Goal: Task Accomplishment & Management: Use online tool/utility

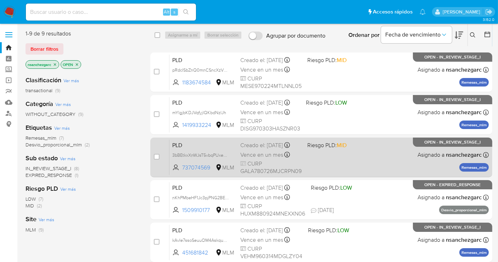
scroll to position [39, 0]
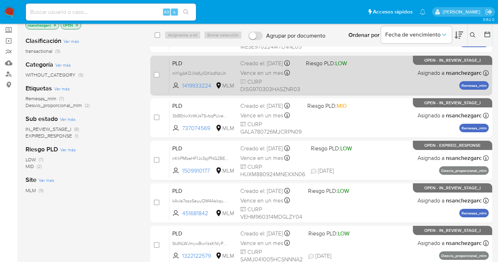
click at [259, 67] on div "Creado el: 12/07/2025 Creado el: 12/07/2025 02:11:30" at bounding box center [270, 64] width 60 height 8
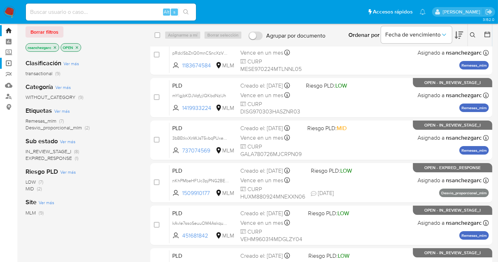
scroll to position [0, 0]
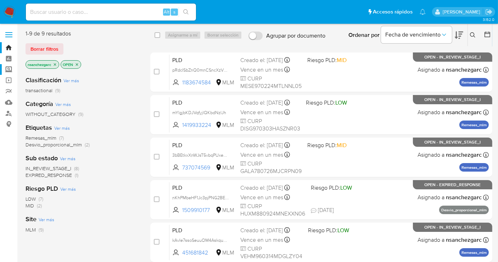
click at [8, 67] on label "Screening" at bounding box center [42, 69] width 84 height 11
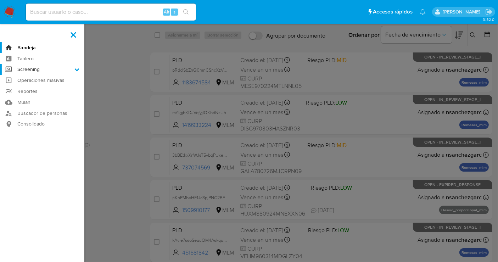
click at [0, 0] on input "Screening" at bounding box center [0, 0] width 0 height 0
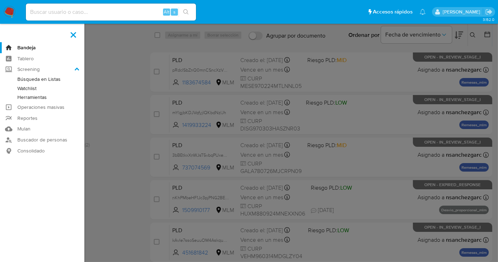
click at [34, 98] on link "Herramientas" at bounding box center [42, 97] width 84 height 9
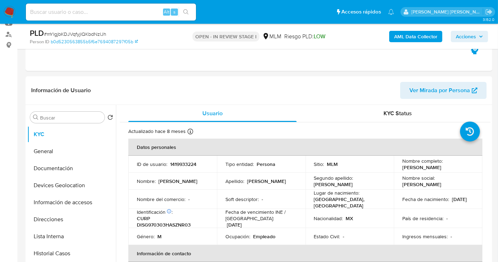
scroll to position [157, 0]
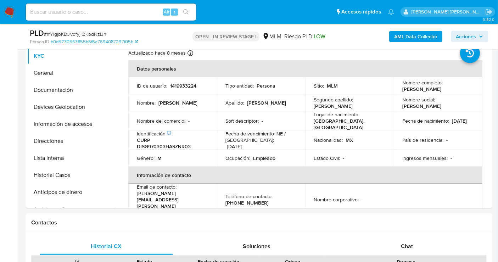
select select "10"
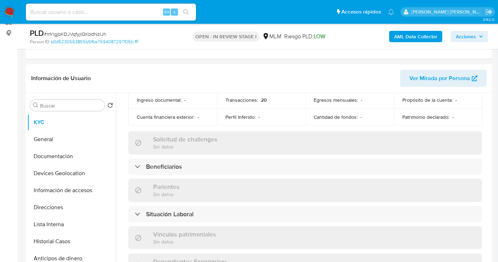
scroll to position [79, 0]
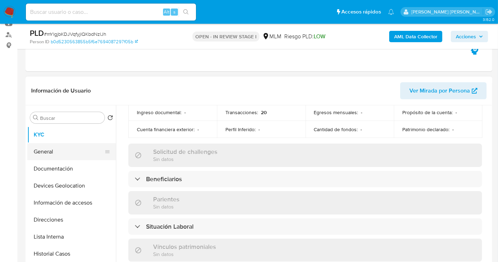
click at [41, 154] on button "General" at bounding box center [68, 151] width 83 height 17
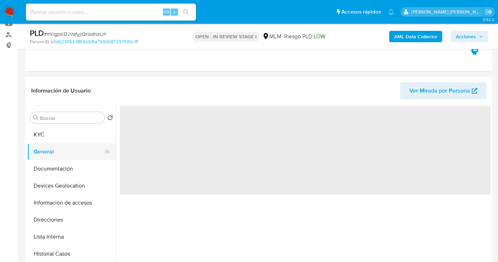
scroll to position [0, 0]
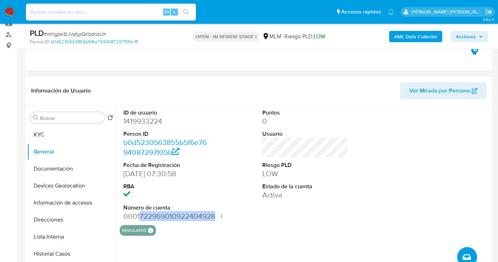
drag, startPoint x: 140, startPoint y: 215, endPoint x: 213, endPoint y: 218, distance: 73.4
click at [209, 218] on dd "0001722969010922404928 Fecha de apertura 18/03/2024 17:44 Estado ACTIVE" at bounding box center [166, 216] width 86 height 10
copy dd "722969010922404928"
click at [45, 134] on button "KYC" at bounding box center [68, 134] width 83 height 17
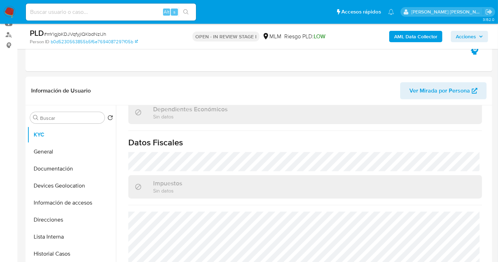
scroll to position [440, 0]
click at [46, 219] on button "Direcciones" at bounding box center [68, 219] width 83 height 17
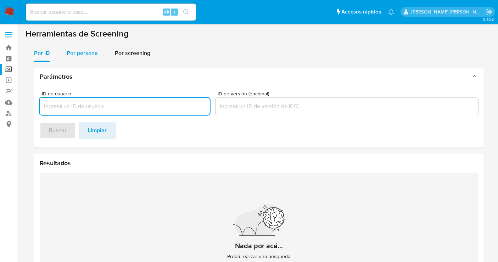
click at [91, 52] on span "Por persona" at bounding box center [82, 53] width 31 height 8
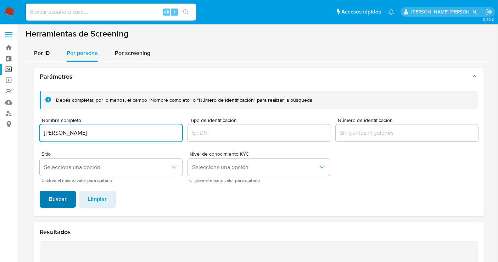
type input "GERARDO DIAZ CASTAÑEDA"
click at [54, 193] on span "Buscar" at bounding box center [58, 199] width 18 height 16
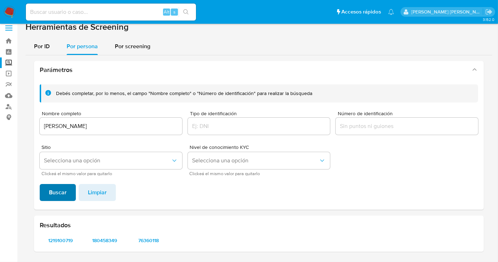
scroll to position [6, 0]
click at [55, 243] on span "1219100719" at bounding box center [61, 241] width 32 height 10
click at [102, 241] on span "180458349" at bounding box center [105, 241] width 32 height 10
click at [149, 242] on span "76360118" at bounding box center [149, 241] width 32 height 10
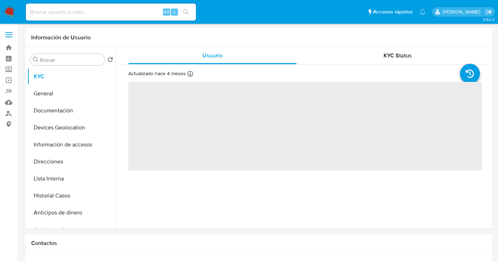
select select "10"
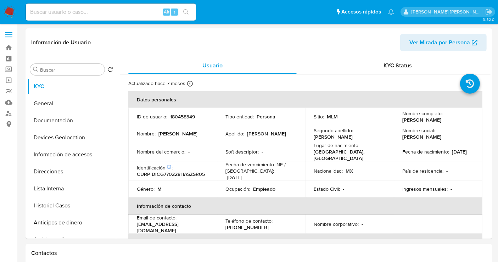
select select "10"
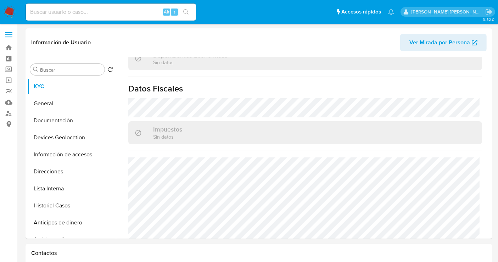
scroll to position [448, 0]
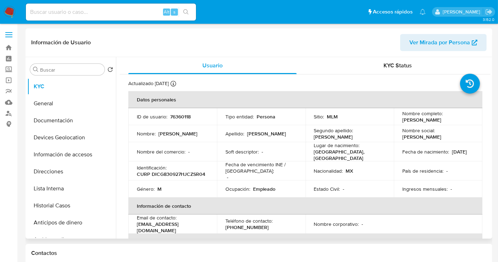
select select "10"
click at [184, 118] on p "76360118" at bounding box center [180, 116] width 21 height 6
copy p "76360118"
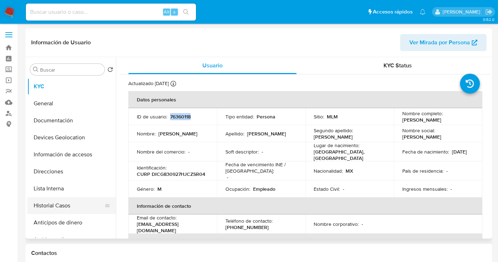
click at [48, 211] on button "Historial Casos" at bounding box center [68, 205] width 83 height 17
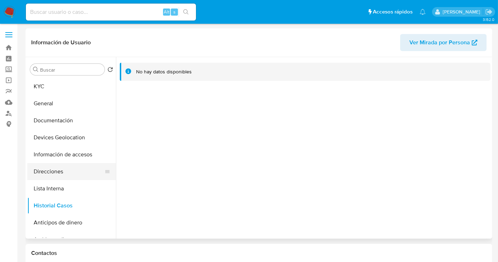
click at [51, 168] on button "Direcciones" at bounding box center [68, 171] width 83 height 17
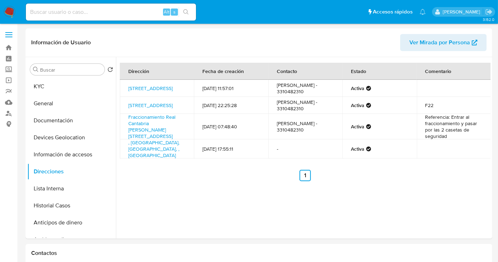
click at [8, 12] on img at bounding box center [10, 12] width 12 height 12
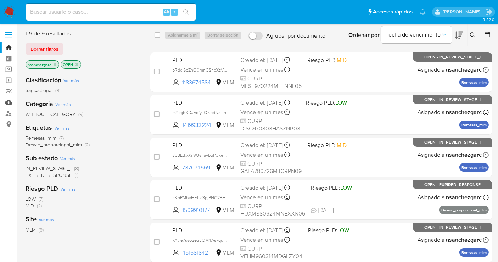
click at [10, 102] on link "Mulan" at bounding box center [42, 102] width 84 height 11
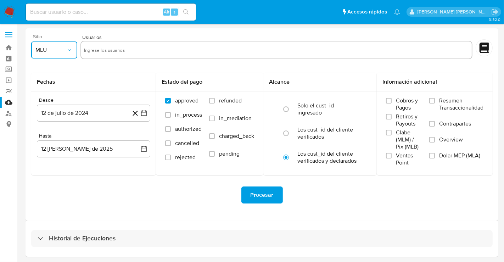
click at [52, 50] on span "MLU" at bounding box center [50, 49] width 30 height 7
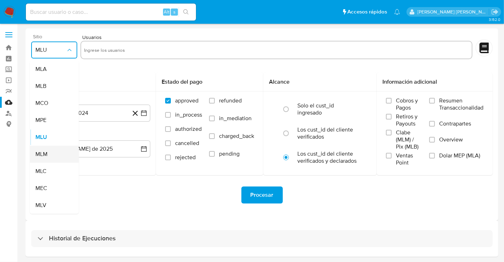
click at [46, 152] on span "MLM" at bounding box center [41, 154] width 12 height 7
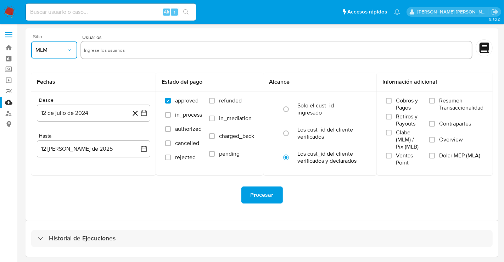
click at [96, 47] on input "text" at bounding box center [276, 49] width 385 height 11
type input "431198172"
paste input "1126807090"
type input "1126807090"
paste input "197719515"
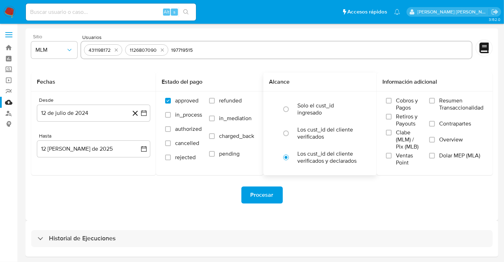
type input "197719515"
paste input "1209050603"
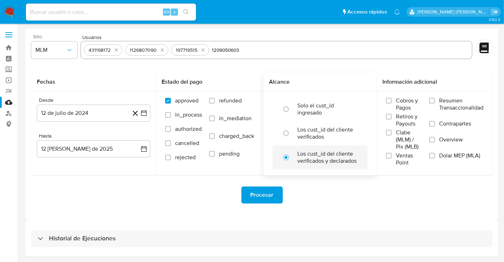
type input "1209050603"
paste input "1230649745"
type input "1230649745"
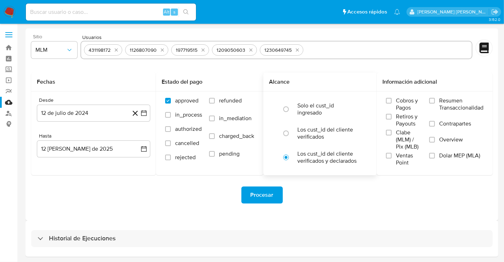
paste input "1694436624"
type input "1694436624"
paste input "1312882432"
type input "1312882432"
paste input "60106368"
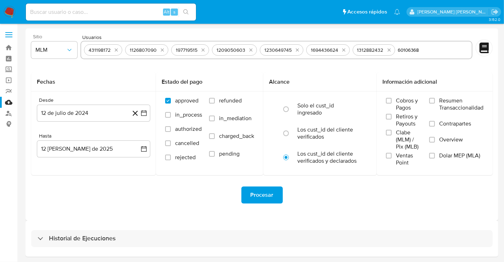
type input "60106368"
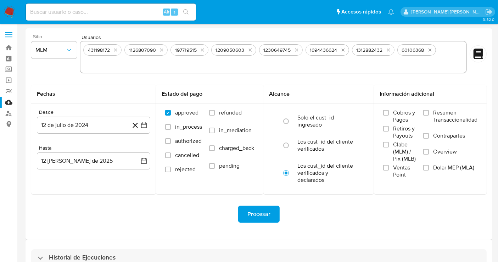
paste input "483324805"
type input "483324805"
paste input "421569209"
type input "421569209"
click at [424, 152] on input "Overview" at bounding box center [426, 152] width 6 height 6
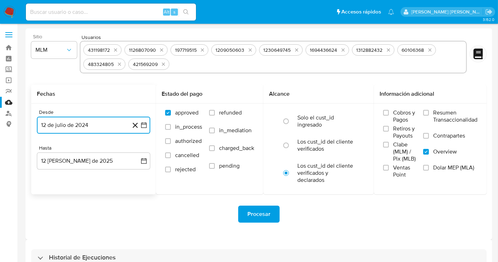
click at [71, 127] on button "12 de julio de 2024" at bounding box center [93, 125] width 113 height 17
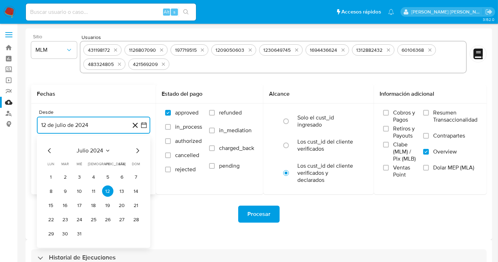
click at [135, 148] on icon "Mes siguiente" at bounding box center [137, 150] width 9 height 9
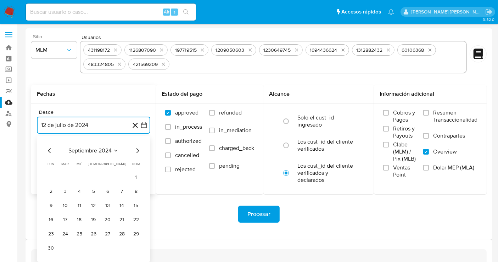
click at [135, 148] on icon "Mes siguiente" at bounding box center [137, 150] width 9 height 9
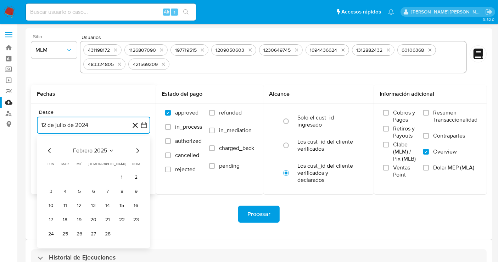
click at [135, 153] on icon "Mes siguiente" at bounding box center [137, 150] width 9 height 9
click at [121, 179] on button "1" at bounding box center [121, 176] width 11 height 11
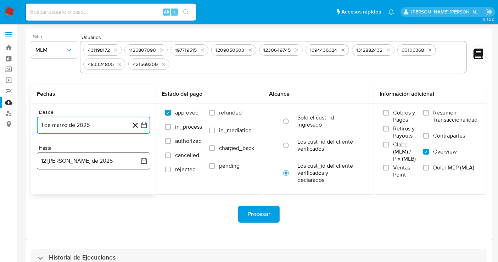
click at [105, 161] on button "12 de agosto de 2025" at bounding box center [93, 160] width 113 height 17
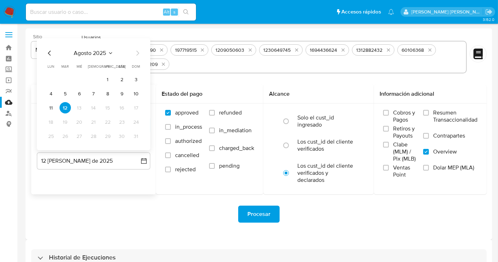
click at [50, 52] on icon "Mes anterior" at bounding box center [49, 53] width 9 height 9
click at [92, 134] on button "31" at bounding box center [93, 135] width 11 height 11
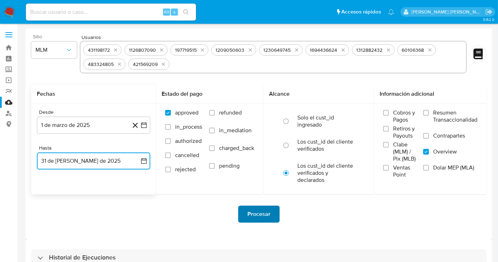
click at [258, 212] on span "Procesar" at bounding box center [259, 214] width 23 height 16
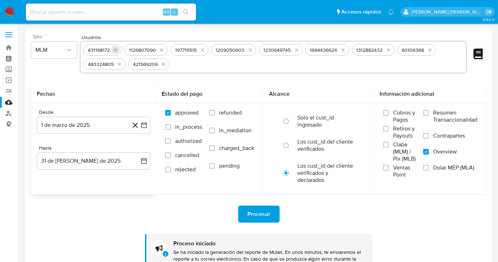
click at [118, 48] on button "quitar 431198172" at bounding box center [115, 50] width 9 height 9
click at [118, 48] on icon "quitar 1126807090" at bounding box center [121, 50] width 6 height 6
click at [118, 48] on button "quitar 197719515" at bounding box center [115, 50] width 9 height 9
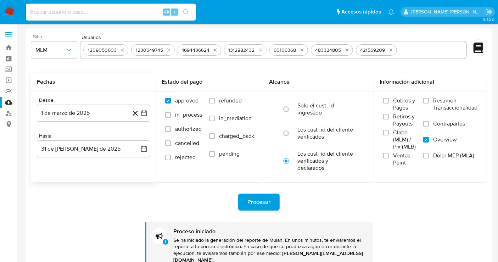
click at [118, 48] on button "quitar 1209050603" at bounding box center [122, 50] width 9 height 9
click at [166, 48] on icon "quitar 1230649745" at bounding box center [169, 50] width 6 height 6
click at [118, 48] on icon "quitar 1694436624" at bounding box center [121, 50] width 6 height 6
click at [163, 48] on icon "quitar 1312882432" at bounding box center [166, 50] width 6 height 6
click at [118, 48] on button "quitar 60106368" at bounding box center [116, 50] width 9 height 9
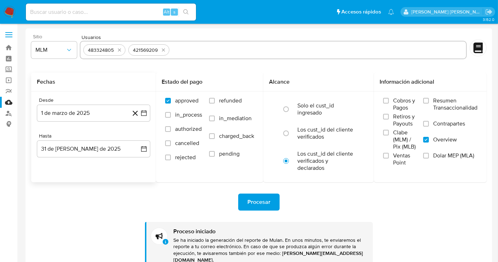
click at [118, 48] on icon "quitar 483324805" at bounding box center [120, 50] width 6 height 6
click at [161, 48] on icon "quitar 421569209" at bounding box center [164, 50] width 6 height 6
click at [116, 49] on input "text" at bounding box center [273, 49] width 380 height 11
paste input "306977343"
type input "306977343"
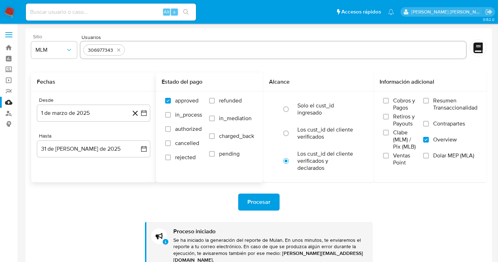
paste input "2476652454"
type input "2476652454"
paste input "1019992968"
type input "1019992968"
paste input "137326073"
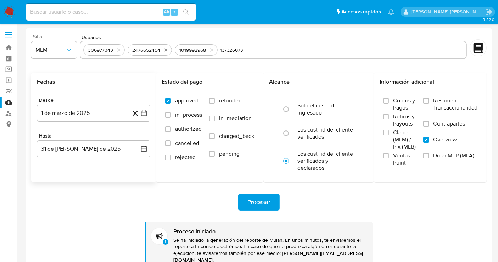
type input "137326073"
paste input "2505772075"
type input "2505772075"
click at [266, 206] on span "Procesar" at bounding box center [259, 202] width 23 height 16
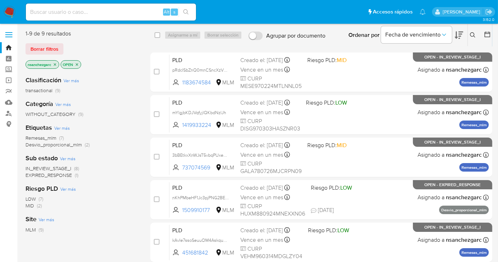
click at [473, 34] on icon at bounding box center [473, 35] width 6 height 6
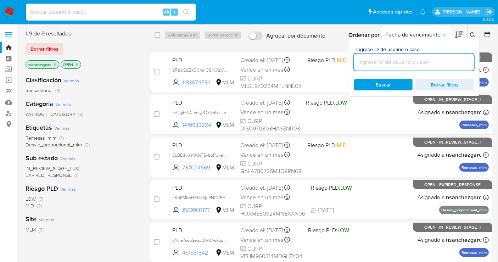
click at [406, 62] on input at bounding box center [414, 61] width 120 height 9
type input "431198172"
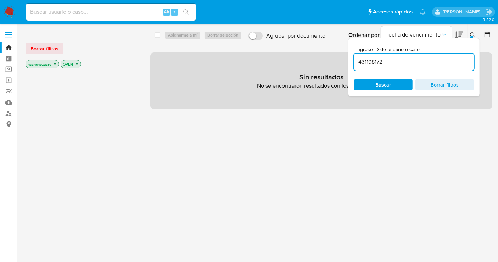
click at [56, 63] on icon "close-filter" at bounding box center [55, 64] width 4 height 4
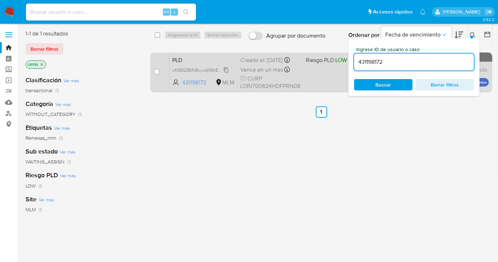
click at [227, 73] on span "uK6EG3BArBxyuqNShEu73Stp" at bounding box center [201, 70] width 59 height 8
click at [157, 72] on input "checkbox" at bounding box center [157, 72] width 6 height 6
checkbox input "true"
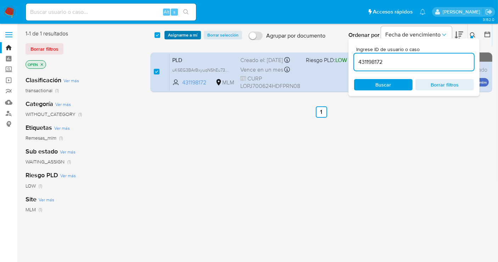
click at [172, 38] on span "Asignarme a mí" at bounding box center [182, 35] width 29 height 7
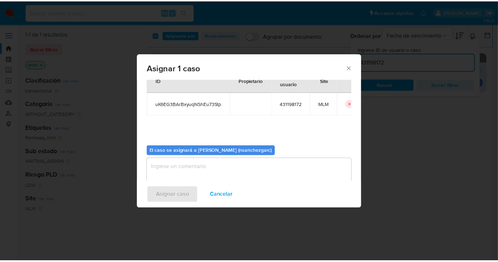
scroll to position [36, 0]
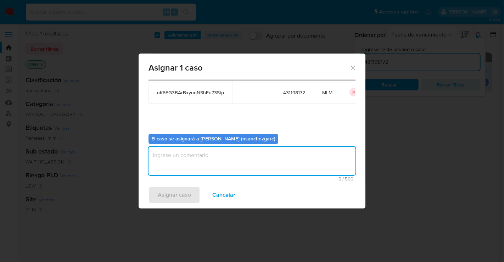
click at [160, 168] on textarea "assign-modal" at bounding box center [252, 161] width 207 height 28
type textarea "nesg"
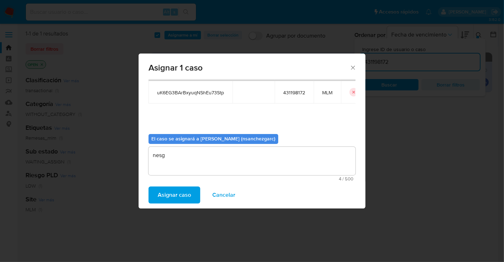
click at [167, 193] on span "Asignar caso" at bounding box center [174, 195] width 33 height 16
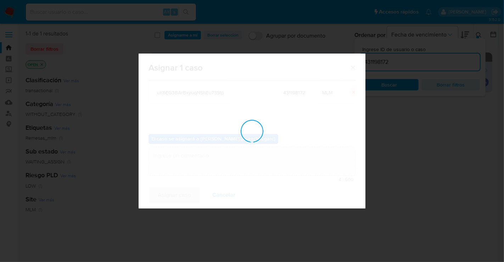
checkbox input "false"
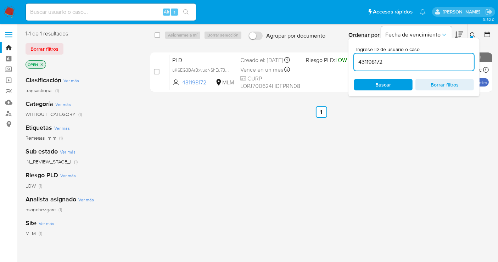
click at [472, 34] on icon at bounding box center [473, 35] width 6 height 6
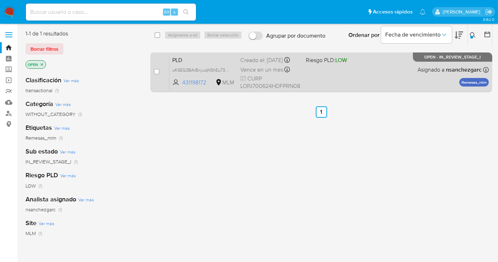
click at [261, 71] on div "Vence en un mes Vence el 10/09/2025 02:11:36" at bounding box center [270, 70] width 60 height 10
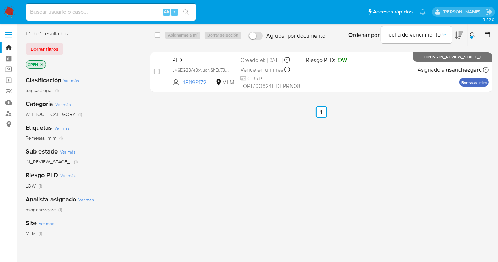
click at [10, 11] on img at bounding box center [10, 12] width 12 height 12
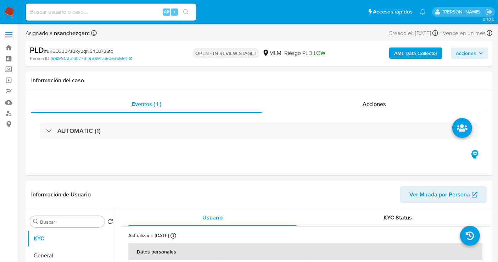
select select "10"
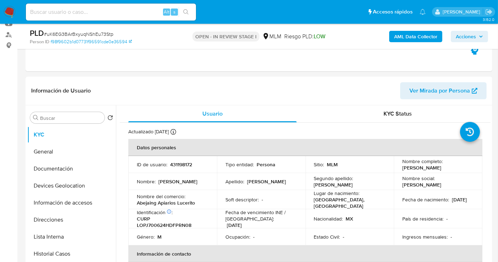
scroll to position [118, 0]
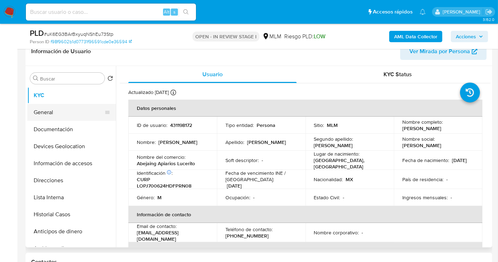
click at [65, 112] on button "General" at bounding box center [68, 112] width 83 height 17
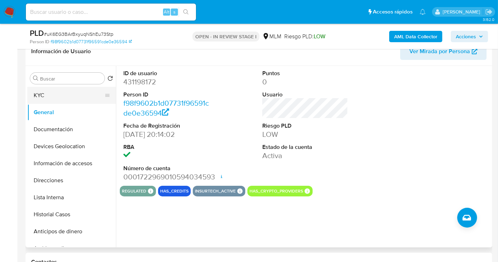
click at [43, 99] on button "KYC" at bounding box center [68, 95] width 83 height 17
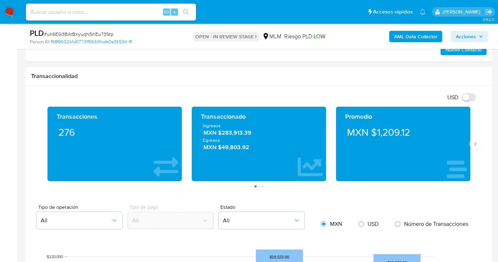
scroll to position [473, 0]
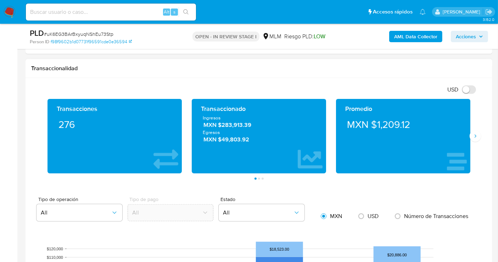
click at [476, 140] on div "Transacciones 276 Transaccionado Ingresos MXN $283,913.39 Egresos MXN $49,803.9…" at bounding box center [259, 139] width 456 height 81
click at [476, 136] on icon "Siguiente" at bounding box center [476, 136] width 6 height 6
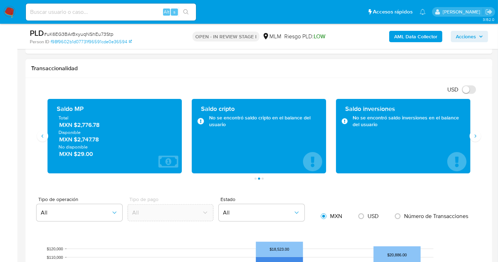
click at [93, 124] on span "MXN $2,776.78" at bounding box center [115, 125] width 112 height 8
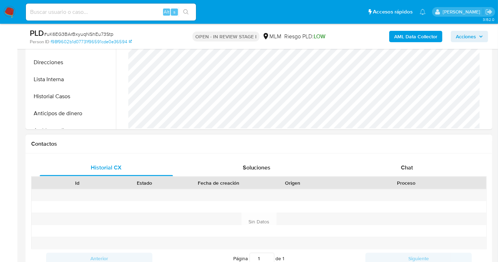
scroll to position [118, 0]
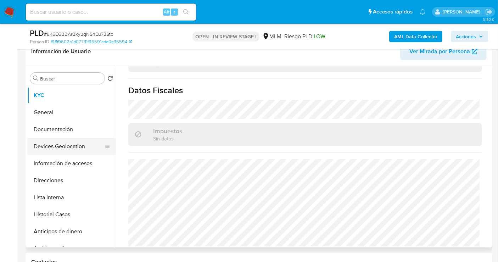
click at [56, 143] on button "Devices Geolocation" at bounding box center [68, 146] width 83 height 17
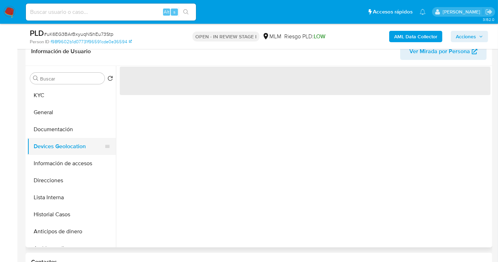
scroll to position [0, 0]
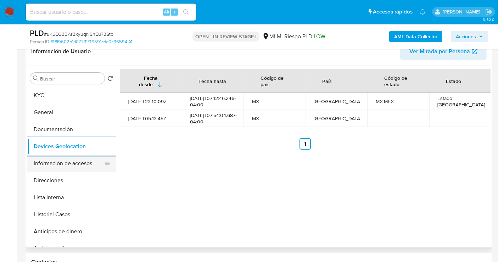
click at [60, 162] on button "Información de accesos" at bounding box center [68, 163] width 83 height 17
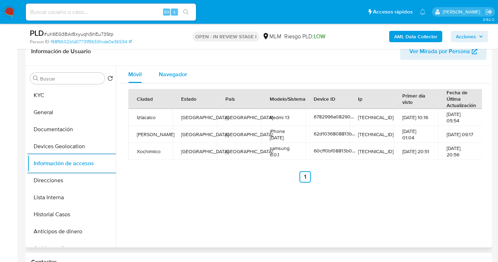
click at [169, 75] on span "Navegador" at bounding box center [173, 74] width 28 height 8
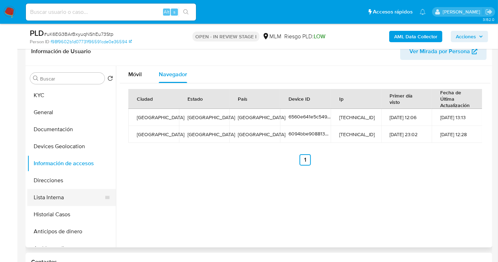
click at [53, 198] on button "Lista Interna" at bounding box center [68, 197] width 83 height 17
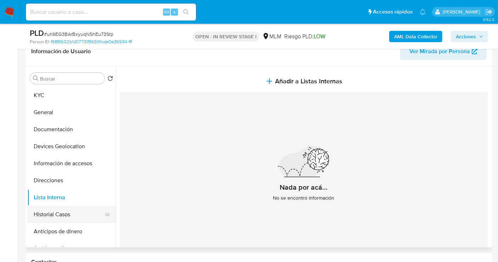
click at [48, 216] on button "Historial Casos" at bounding box center [68, 214] width 83 height 17
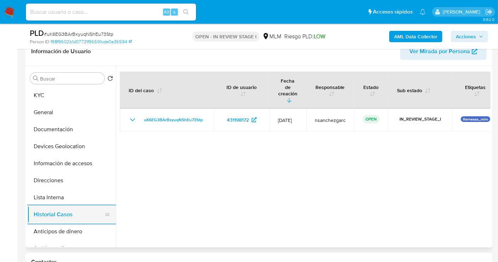
scroll to position [39, 0]
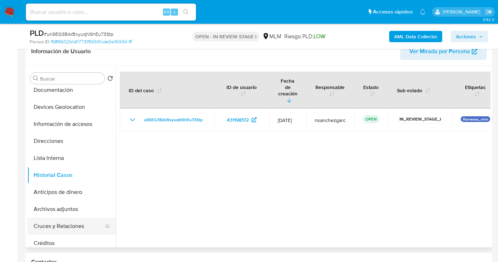
click at [51, 229] on button "Cruces y Relaciones" at bounding box center [68, 226] width 83 height 17
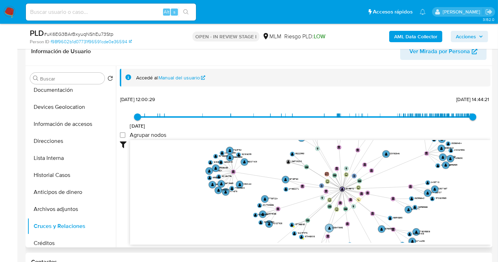
drag, startPoint x: 402, startPoint y: 174, endPoint x: 333, endPoint y: 230, distance: 89.0
click at [333, 229] on text "2253473335" at bounding box center [338, 227] width 11 height 3
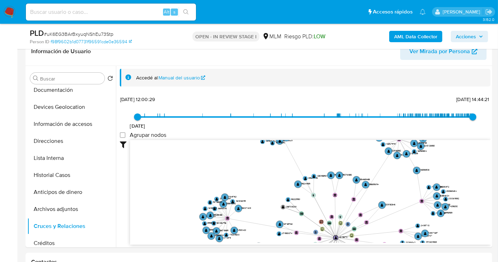
scroll to position [0, 0]
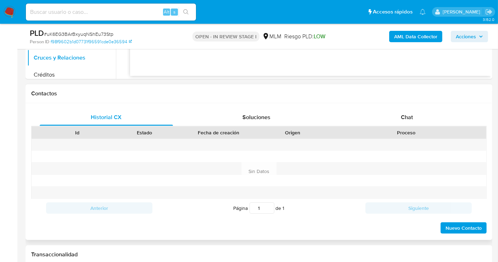
drag, startPoint x: 456, startPoint y: 223, endPoint x: 416, endPoint y: 223, distance: 40.4
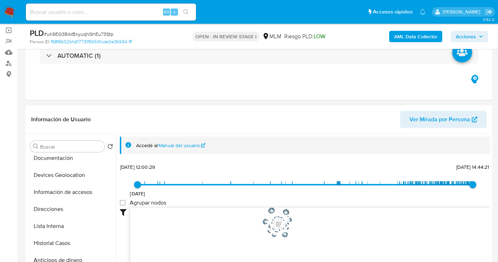
drag, startPoint x: 446, startPoint y: 241, endPoint x: 336, endPoint y: 223, distance: 111.5
click at [336, 223] on icon "phone-68dc2dfbb377a83a1ee487fc4d6eaa18  user-431198172  431198172 person-f98f…" at bounding box center [310, 259] width 361 height 103
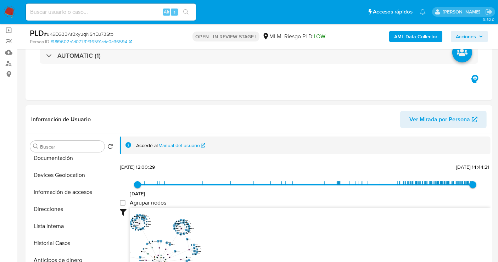
scroll to position [207, 0]
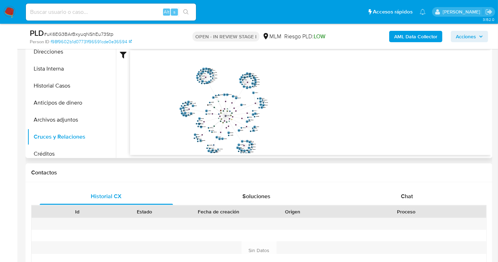
drag, startPoint x: 245, startPoint y: 118, endPoint x: 311, endPoint y: 129, distance: 67.2
click at [311, 129] on icon "phone-68dc2dfbb377a83a1ee487fc4d6eaa18  user-431198172  431198172 person-f98f…" at bounding box center [310, 101] width 361 height 103
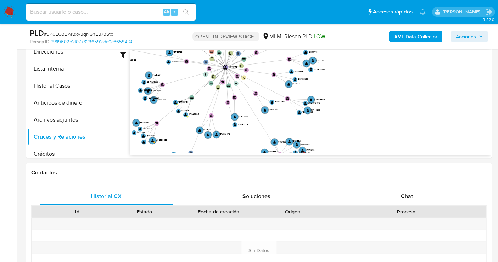
drag, startPoint x: 370, startPoint y: 105, endPoint x: 416, endPoint y: 15, distance: 100.7
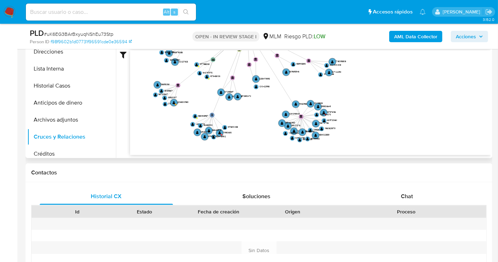
drag, startPoint x: 390, startPoint y: 94, endPoint x: 400, endPoint y: 63, distance: 31.7
click at [400, 63] on icon "phone-68dc2dfbb377a83a1ee487fc4d6eaa18  user-431198172  431198172 person-f98f…" at bounding box center [310, 101] width 361 height 103
click at [226, 131] on text "173951630" at bounding box center [227, 132] width 9 height 3
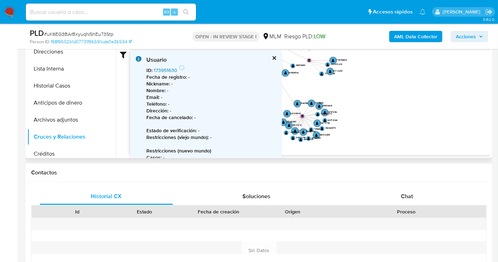
click at [166, 69] on link "173951630" at bounding box center [165, 70] width 23 height 7
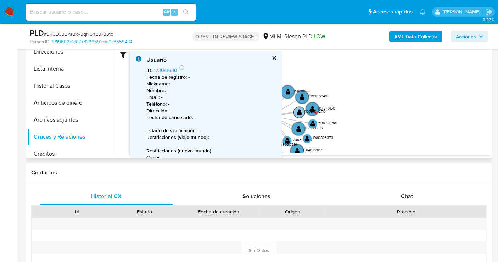
click at [325, 109] on text "1060104270" at bounding box center [315, 112] width 21 height 6
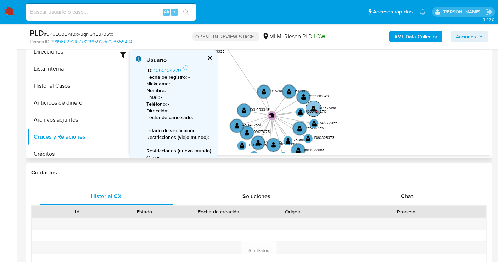
click at [329, 107] on text "167576156" at bounding box center [327, 108] width 17 height 6
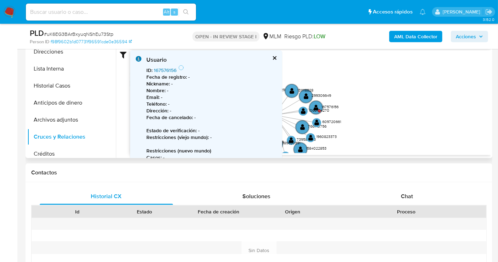
click at [169, 70] on link "167576156" at bounding box center [165, 70] width 23 height 7
click at [272, 56] on button "cerrar" at bounding box center [274, 58] width 5 height 5
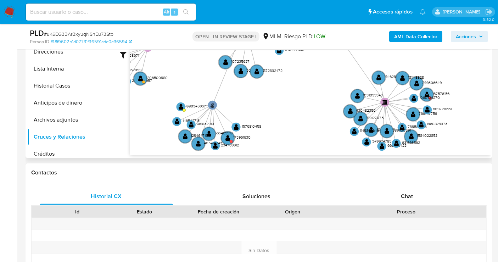
drag, startPoint x: 373, startPoint y: 112, endPoint x: 484, endPoint y: 89, distance: 113.4
click at [484, 89] on icon "phone-68dc2dfbb377a83a1ee487fc4d6eaa18  user-431198172  431198172 person-f98f…" at bounding box center [310, 101] width 361 height 103
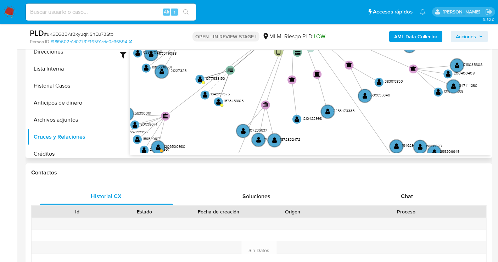
drag, startPoint x: 181, startPoint y: 76, endPoint x: 200, endPoint y: 143, distance: 69.5
click at [192, 153] on div "phone-68dc2dfbb377a83a1ee487fc4d6eaa18  user-431198172  431198172 person-f98f…" at bounding box center [310, 102] width 361 height 105
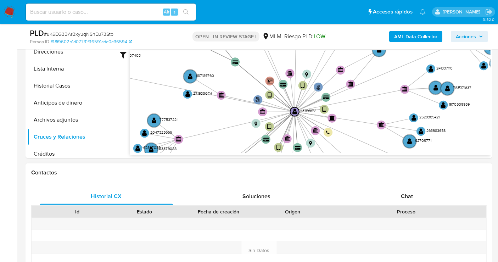
drag, startPoint x: 252, startPoint y: 67, endPoint x: 254, endPoint y: 171, distance: 104.3
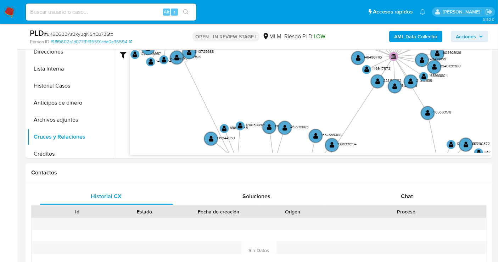
drag, startPoint x: 271, startPoint y: 64, endPoint x: 248, endPoint y: 184, distance: 122.8
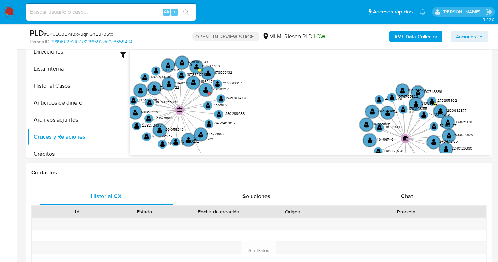
drag, startPoint x: 283, startPoint y: 77, endPoint x: 296, endPoint y: 166, distance: 89.6
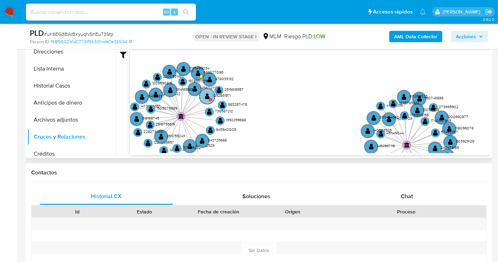
click at [227, 95] on text "1292861971" at bounding box center [222, 96] width 18 height 6
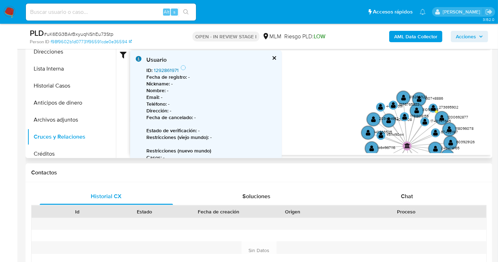
click at [173, 70] on link "1292861971" at bounding box center [166, 70] width 25 height 7
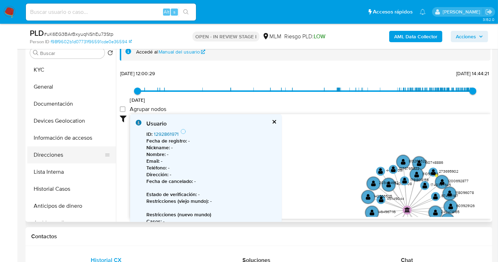
scroll to position [89, 0]
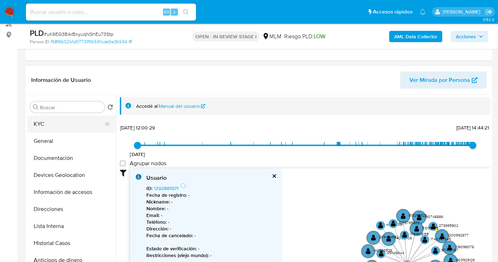
click at [43, 123] on button "KYC" at bounding box center [68, 124] width 83 height 17
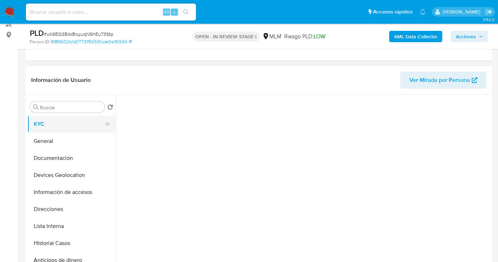
scroll to position [0, 0]
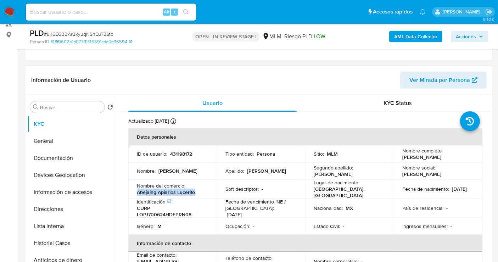
drag, startPoint x: 198, startPoint y: 193, endPoint x: 137, endPoint y: 193, distance: 60.3
click at [137, 193] on div "Nombre del comercio : Abejaing Apiarios Lucerito" at bounding box center [173, 189] width 72 height 13
copy p "Abejaing Apiarios Lucerito"
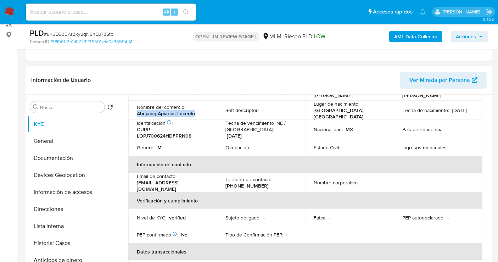
drag, startPoint x: 213, startPoint y: 182, endPoint x: 152, endPoint y: 154, distance: 67.3
click at [136, 180] on td "Email de contacto : juanrogeliolopezperez@gmail.com" at bounding box center [172, 182] width 89 height 19
copy p "juanrogeliolopezperez@gmail.com"
drag, startPoint x: 263, startPoint y: 183, endPoint x: 222, endPoint y: 183, distance: 40.8
click at [222, 183] on td "Teléfono de contacto : (55) 37083797" at bounding box center [261, 182] width 89 height 19
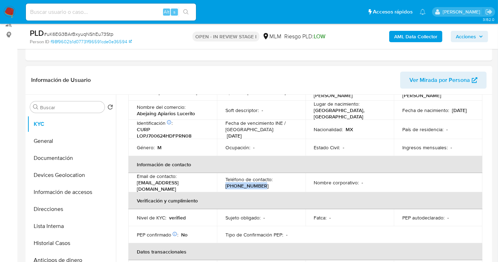
copy p "(55) 37083797"
click at [63, 207] on button "Direcciones" at bounding box center [68, 209] width 83 height 17
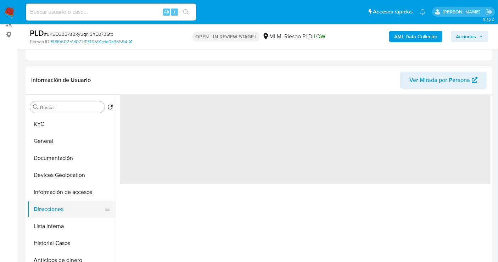
scroll to position [0, 0]
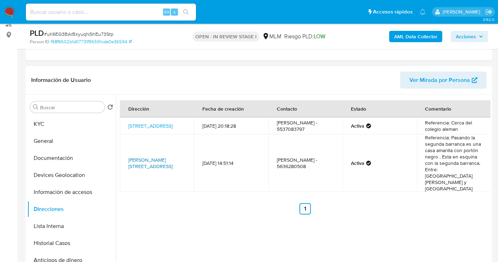
click at [147, 156] on link "Mariano Escobedo 393, Tlalpan, Distrito Federal, 14700, Mexico 393" at bounding box center [150, 162] width 44 height 13
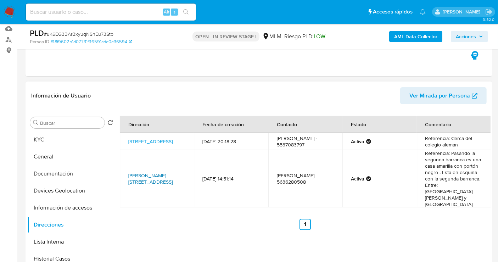
scroll to position [50, 0]
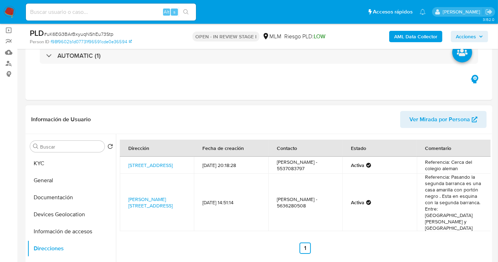
click at [438, 117] on span "Ver Mirada por Persona" at bounding box center [440, 119] width 61 height 17
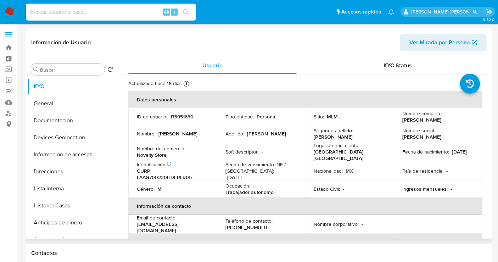
select select "10"
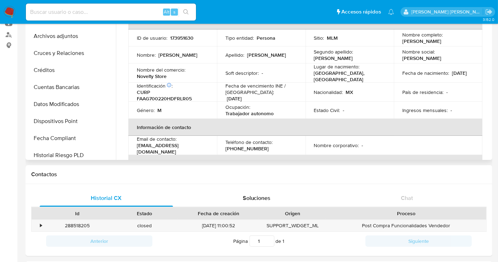
scroll to position [85, 0]
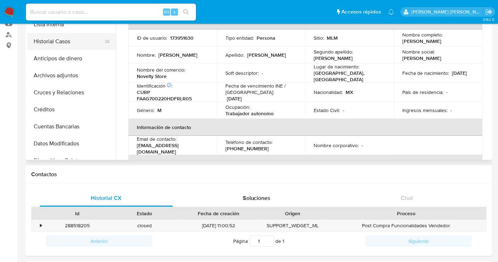
click at [58, 44] on button "Historial Casos" at bounding box center [68, 41] width 83 height 17
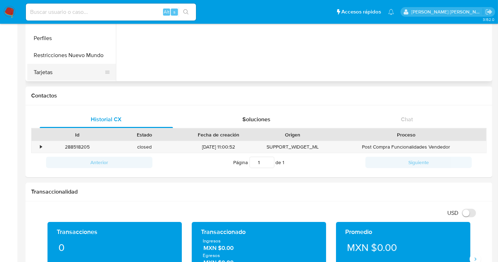
scroll to position [283, 0]
click at [71, 58] on button "Restricciones Nuevo Mundo" at bounding box center [68, 54] width 83 height 17
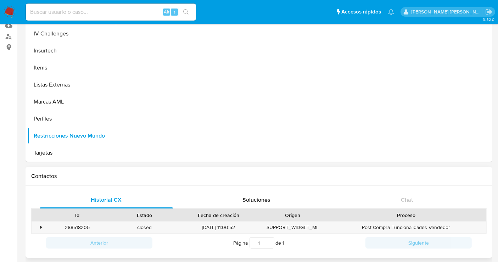
scroll to position [0, 0]
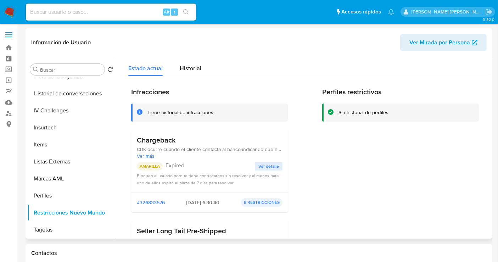
click at [148, 155] on span "Ver más" at bounding box center [210, 156] width 146 height 6
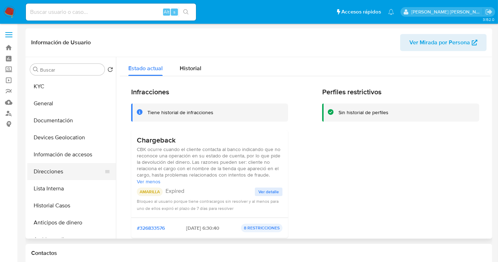
click at [38, 85] on button "KYC" at bounding box center [71, 86] width 89 height 17
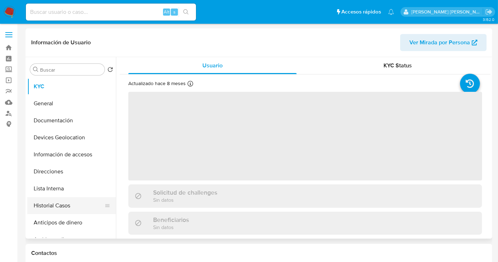
click at [53, 211] on button "Historial Casos" at bounding box center [68, 205] width 83 height 17
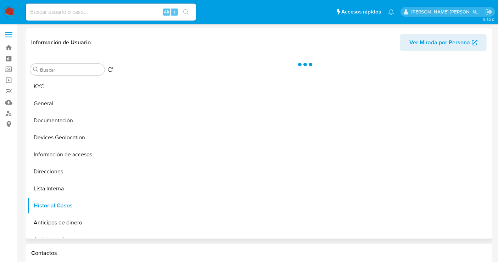
select select "10"
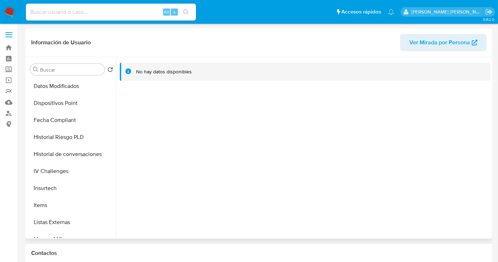
scroll to position [283, 0]
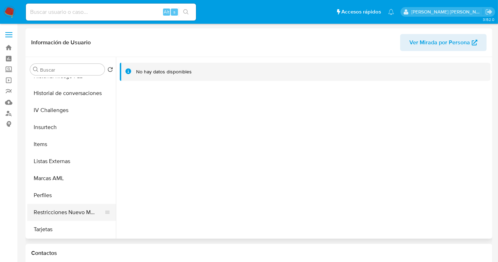
click at [77, 210] on button "Restricciones Nuevo Mundo" at bounding box center [68, 212] width 83 height 17
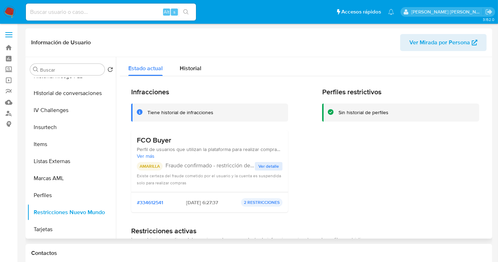
scroll to position [282, 0]
click at [143, 154] on span "Ver más" at bounding box center [210, 156] width 146 height 6
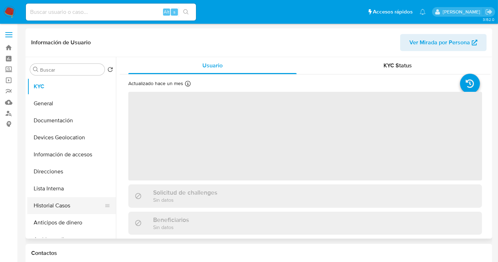
click at [54, 203] on button "Historial Casos" at bounding box center [68, 205] width 83 height 17
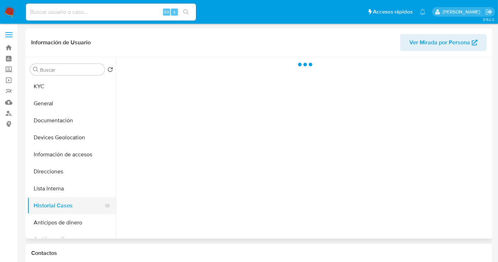
select select "10"
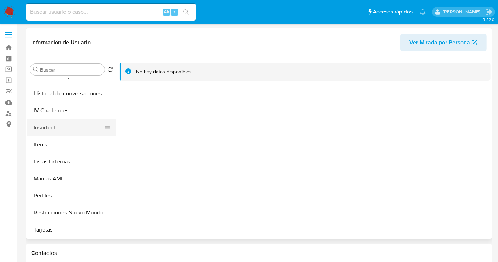
scroll to position [283, 0]
click at [63, 208] on button "Restricciones Nuevo Mundo" at bounding box center [68, 212] width 83 height 17
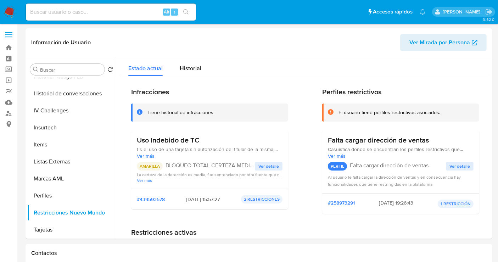
scroll to position [282, 0]
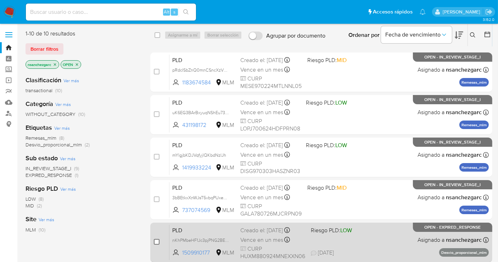
click at [155, 243] on input "checkbox" at bounding box center [157, 242] width 6 height 6
checkbox input "true"
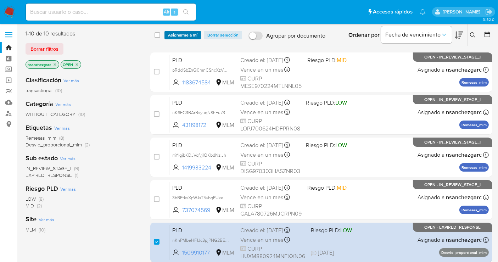
click at [188, 36] on span "Asignarme a mí" at bounding box center [182, 35] width 29 height 7
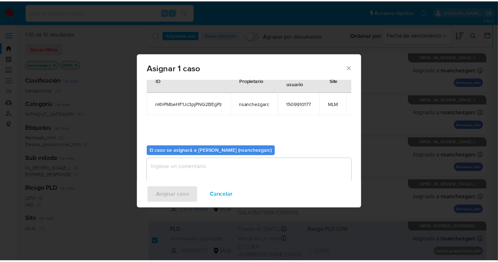
scroll to position [36, 0]
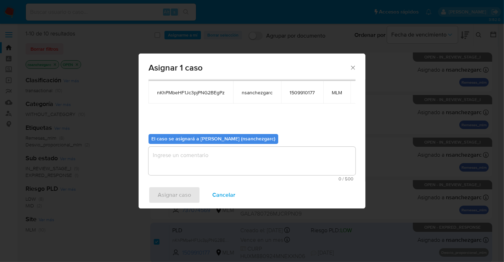
click at [166, 159] on textarea "assign-modal" at bounding box center [252, 161] width 207 height 28
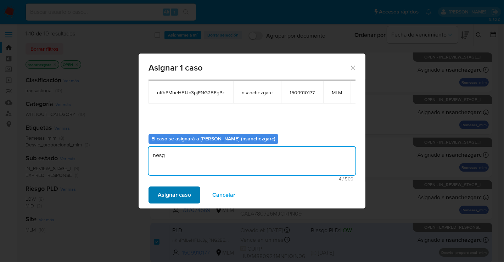
type textarea "nesg"
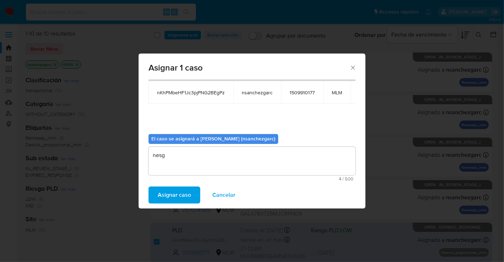
click at [176, 196] on span "Asignar caso" at bounding box center [174, 195] width 33 height 16
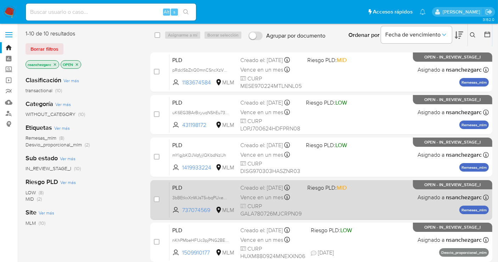
click at [246, 191] on div "Creado el: [DATE] Creado el: [DATE] 02:10:54" at bounding box center [270, 188] width 61 height 8
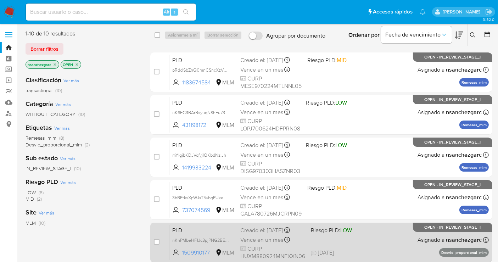
click at [242, 233] on div "Creado el: [DATE] Creado el: [DATE] 02:10:11" at bounding box center [272, 231] width 65 height 8
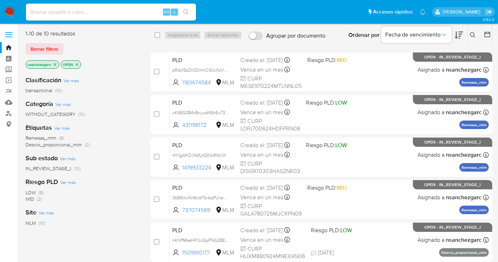
click at [10, 13] on img at bounding box center [10, 12] width 12 height 12
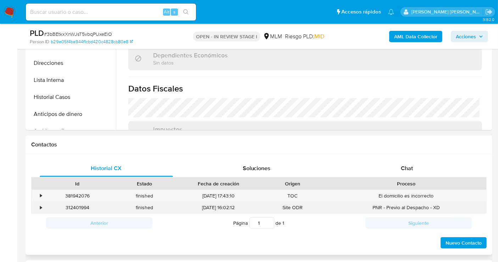
scroll to position [236, 0]
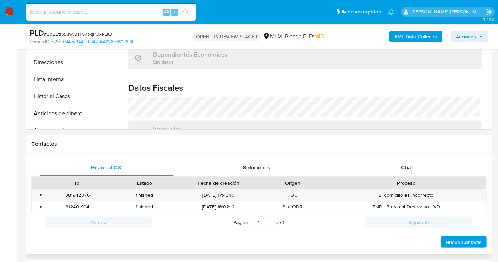
select select "10"
click at [408, 168] on span "Chat" at bounding box center [407, 167] width 12 height 8
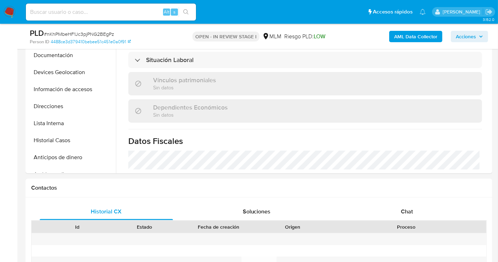
scroll to position [236, 0]
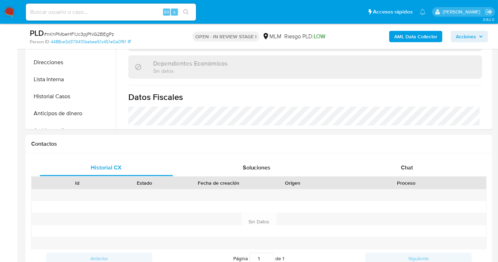
select select "10"
click at [404, 171] on span "Chat" at bounding box center [407, 167] width 12 height 8
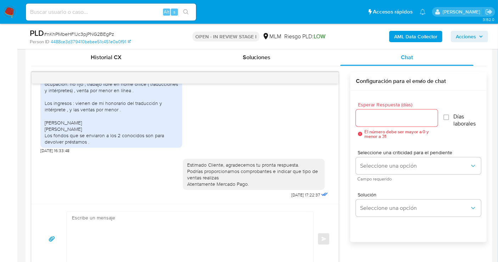
scroll to position [355, 0]
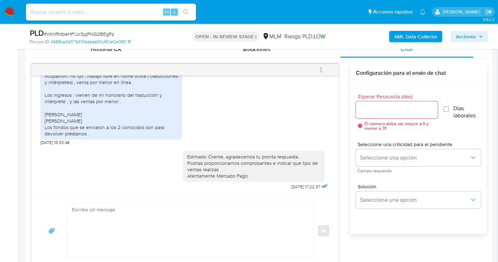
click at [320, 70] on icon "menu-action" at bounding box center [321, 70] width 6 height 6
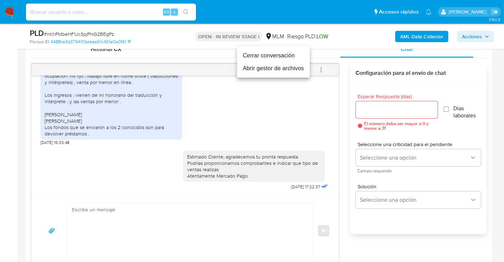
click at [262, 54] on li "Cerrar conversación" at bounding box center [273, 55] width 73 height 13
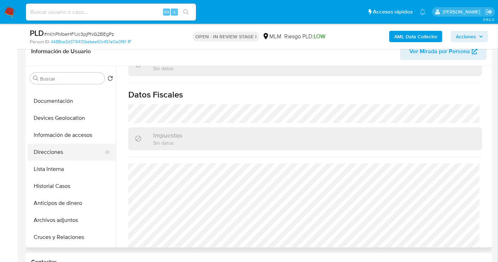
scroll to position [79, 0]
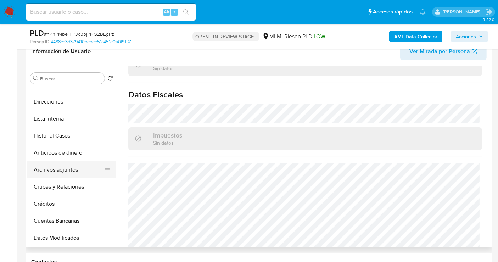
click at [53, 165] on button "Archivos adjuntos" at bounding box center [68, 169] width 83 height 17
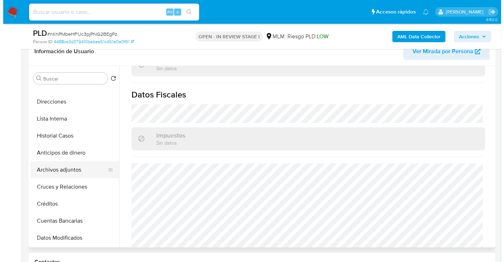
scroll to position [0, 0]
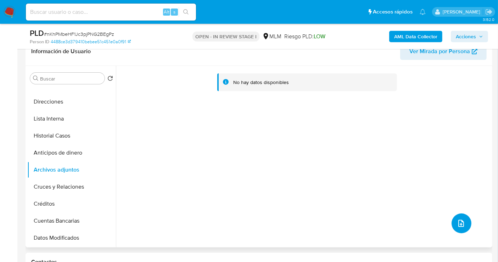
click at [457, 221] on icon "upload-file" at bounding box center [461, 223] width 9 height 9
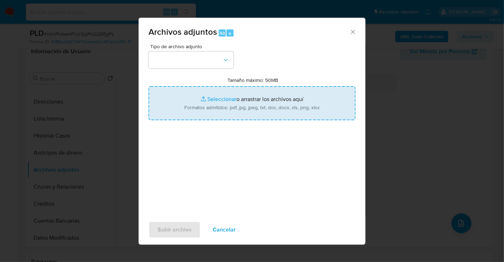
type input "C:\fakepath\1509910177_MENGMENG HU_JUL25.xlsx"
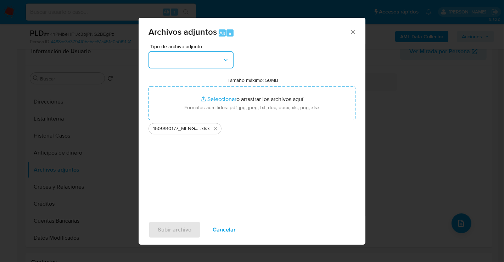
click at [205, 62] on button "button" at bounding box center [191, 59] width 85 height 17
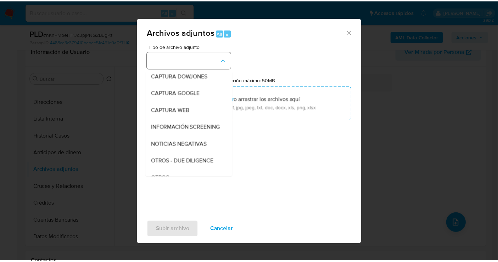
scroll to position [37, 0]
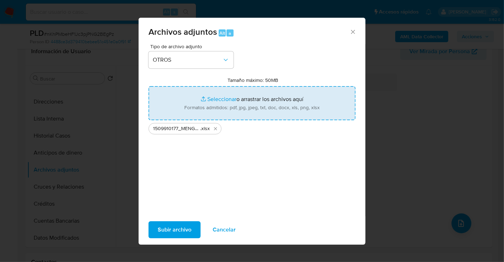
type input "C:\fakepath\1509910177_MENGMENG HU_JUL25.pdf"
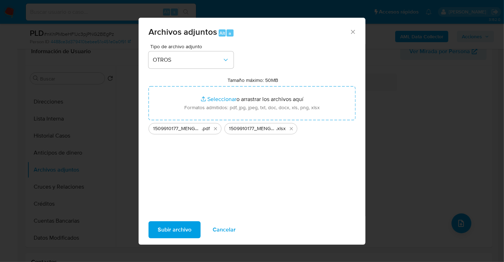
click at [170, 229] on span "Subir archivo" at bounding box center [175, 230] width 34 height 16
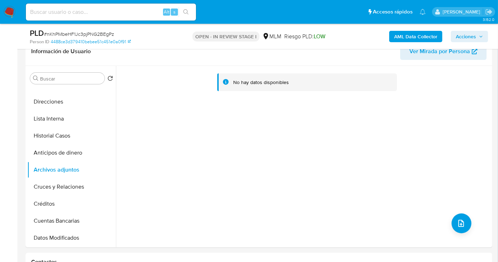
click at [465, 38] on span "Acciones" at bounding box center [466, 36] width 20 height 11
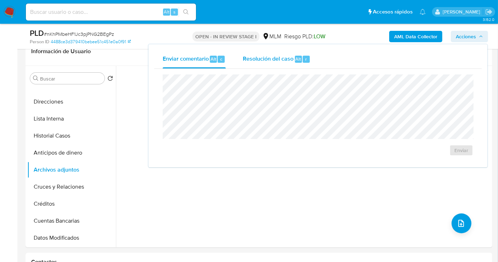
click at [261, 61] on span "Resolución del caso" at bounding box center [268, 59] width 51 height 8
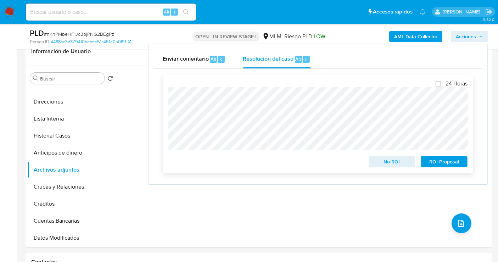
click at [440, 165] on span "ROI Proposal" at bounding box center [444, 162] width 37 height 10
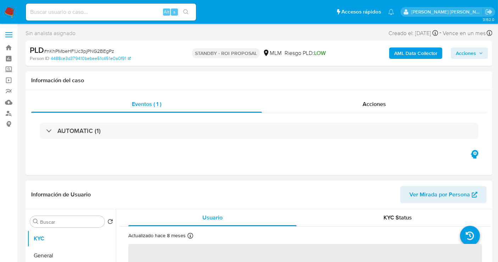
scroll to position [39, 0]
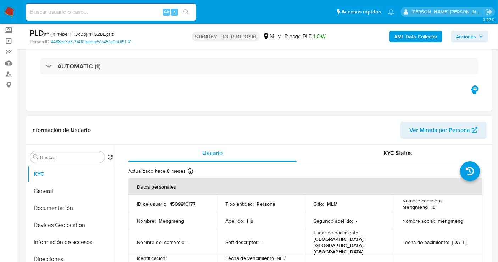
select select "10"
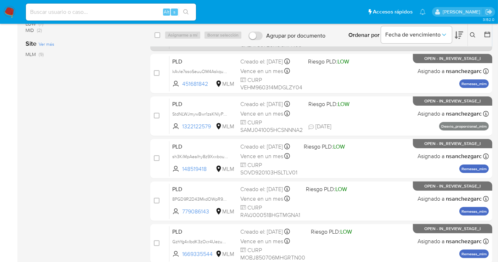
scroll to position [197, 0]
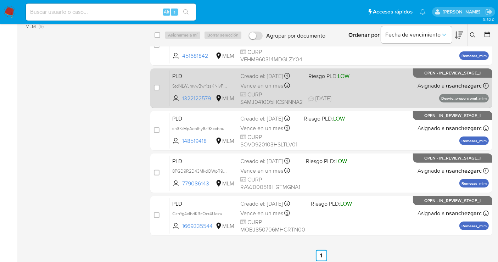
click at [249, 91] on span "CURP SAMJ041005HCSNNNA2" at bounding box center [271, 98] width 62 height 15
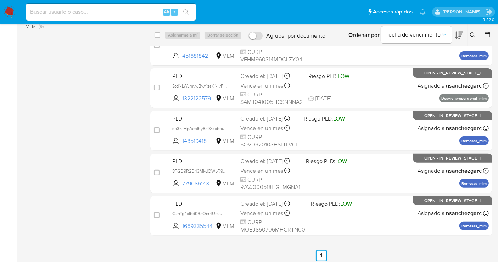
click at [8, 11] on img at bounding box center [10, 12] width 12 height 12
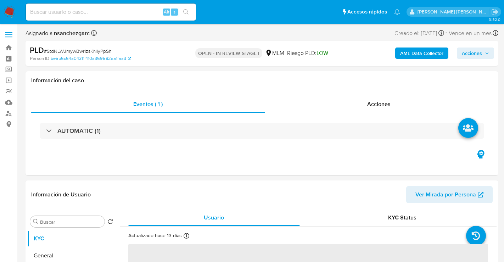
select select "10"
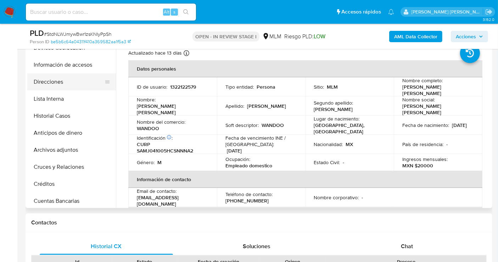
scroll to position [79, 0]
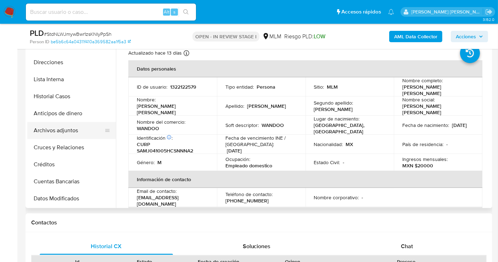
click at [68, 134] on button "Archivos adjuntos" at bounding box center [68, 130] width 83 height 17
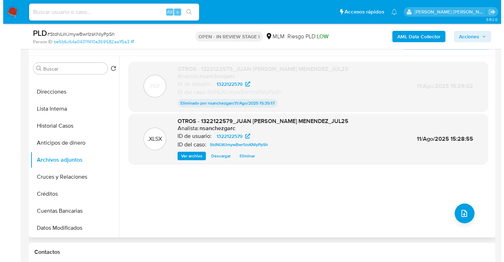
scroll to position [118, 0]
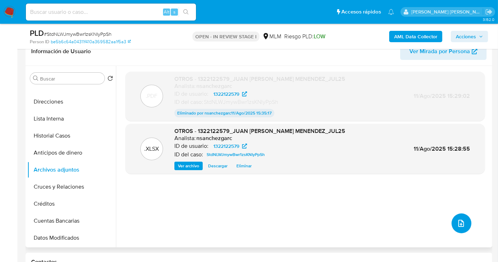
click at [458, 217] on button "upload-file" at bounding box center [462, 223] width 20 height 20
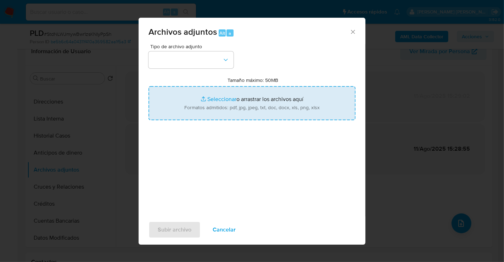
type input "C:\fakepath\1322122579_JUAN [PERSON_NAME] MENENDEZ_JUL25.pdf"
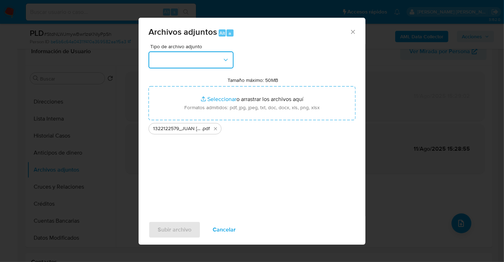
click at [191, 56] on button "button" at bounding box center [191, 59] width 85 height 17
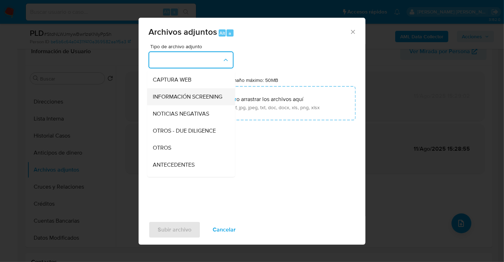
scroll to position [79, 0]
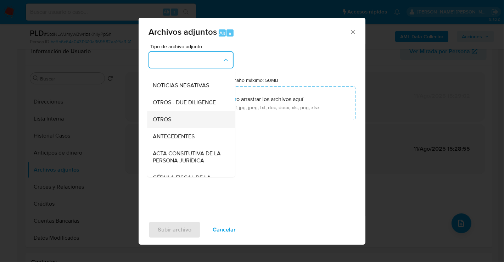
click at [168, 123] on span "OTROS" at bounding box center [162, 119] width 18 height 7
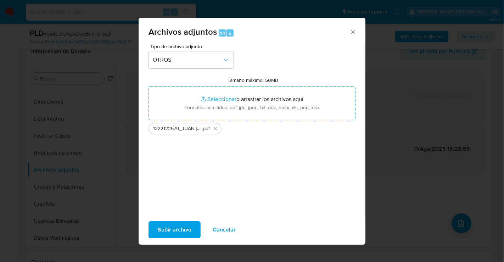
click at [179, 230] on span "Subir archivo" at bounding box center [175, 230] width 34 height 16
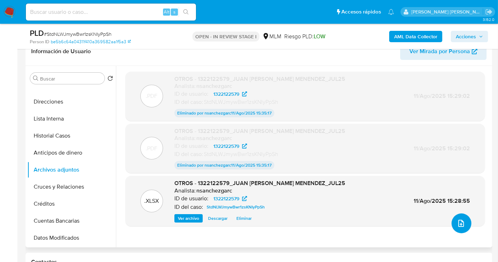
click at [457, 224] on icon "upload-file" at bounding box center [461, 223] width 9 height 9
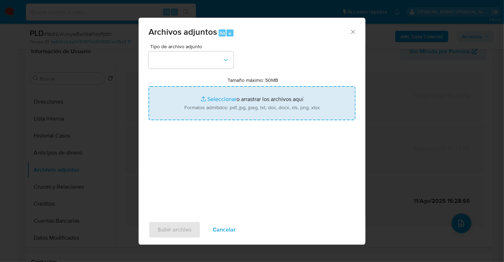
type input "C:\fakepath\1322122579_JUAN [PERSON_NAME] MENENDEZ_JUL25_2.pdf"
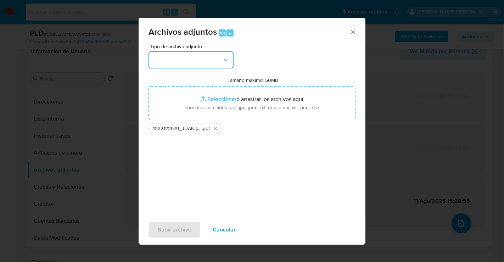
click at [199, 66] on button "button" at bounding box center [191, 59] width 85 height 17
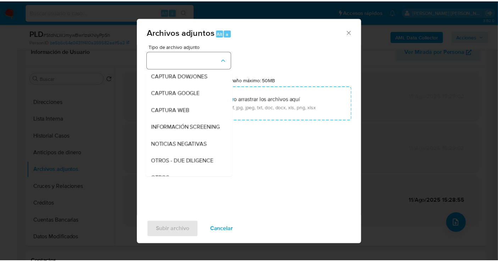
scroll to position [37, 0]
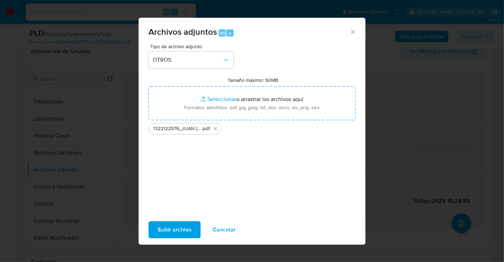
click at [183, 229] on span "Subir archivo" at bounding box center [175, 230] width 34 height 16
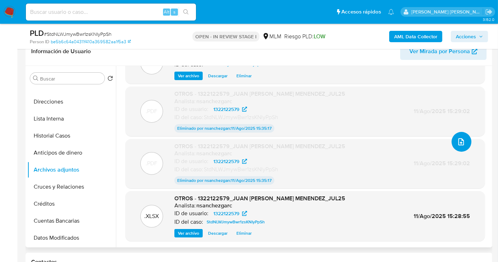
scroll to position [0, 0]
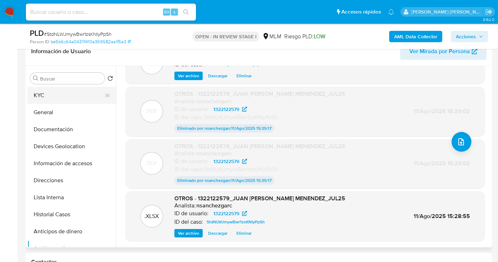
click at [48, 98] on button "KYC" at bounding box center [68, 95] width 83 height 17
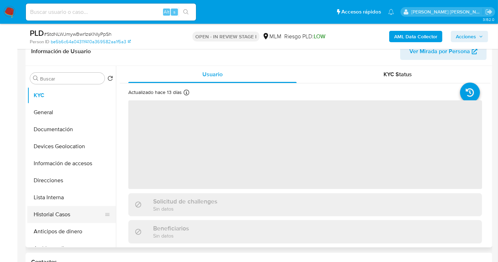
click at [53, 212] on button "Historial Casos" at bounding box center [68, 214] width 83 height 17
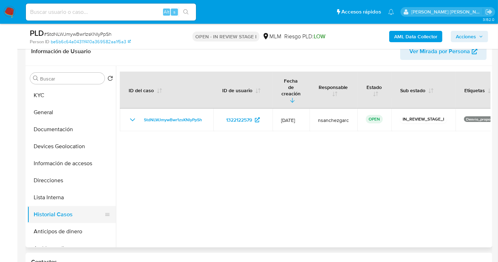
scroll to position [39, 0]
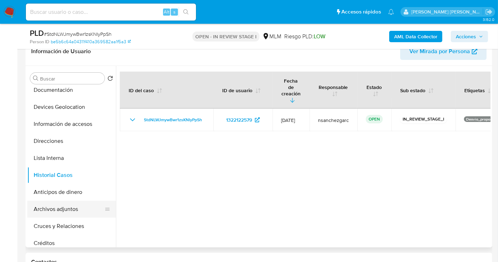
click at [58, 211] on button "Archivos adjuntos" at bounding box center [68, 209] width 83 height 17
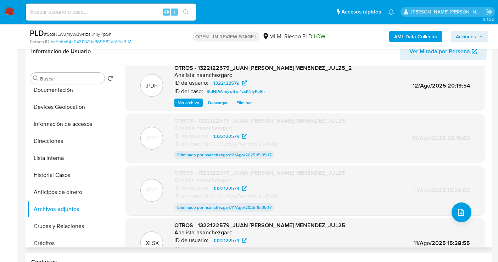
scroll to position [0, 0]
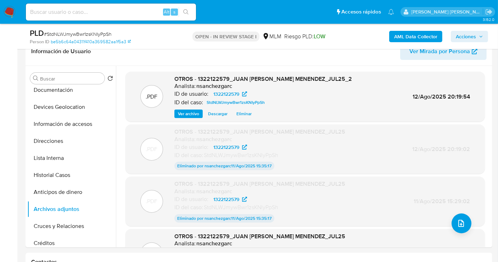
click at [476, 33] on span "Acciones" at bounding box center [466, 36] width 20 height 11
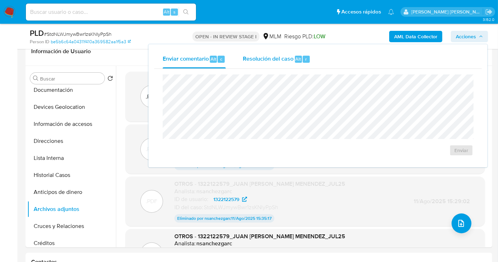
click at [276, 55] on span "Resolución del caso" at bounding box center [268, 59] width 51 height 8
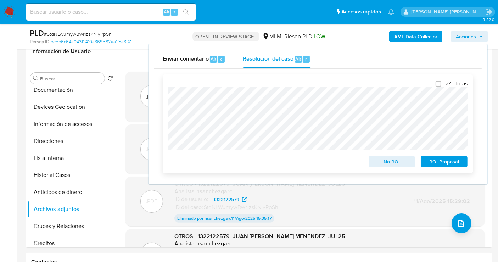
click at [383, 159] on span "No ROI" at bounding box center [392, 162] width 37 height 10
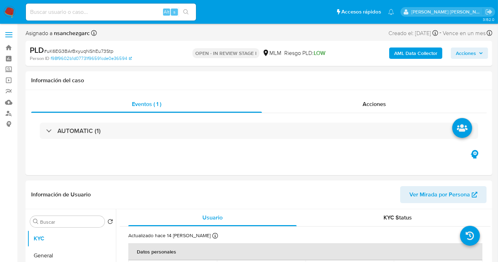
select select "10"
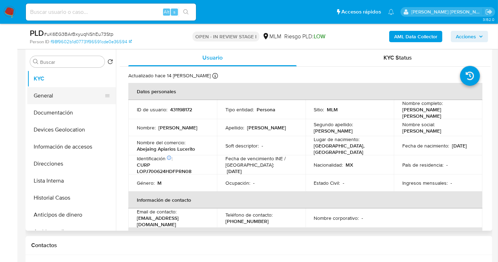
scroll to position [118, 0]
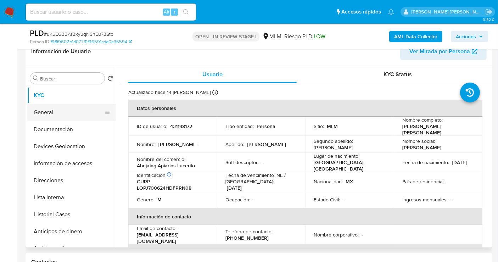
click at [46, 110] on button "General" at bounding box center [68, 112] width 83 height 17
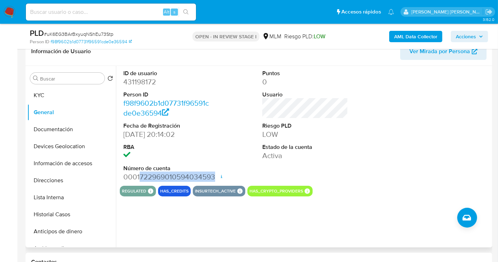
drag, startPoint x: 213, startPoint y: 177, endPoint x: 140, endPoint y: 174, distance: 72.7
click at [140, 174] on dd "0001722969010594034593 Fecha de apertura 07/03/2024 18:16 Estado ACTIVE" at bounding box center [166, 177] width 86 height 10
copy dd "722969010594034593"
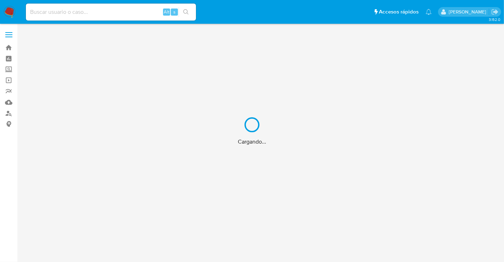
click at [7, 70] on div "Cargando..." at bounding box center [252, 131] width 504 height 262
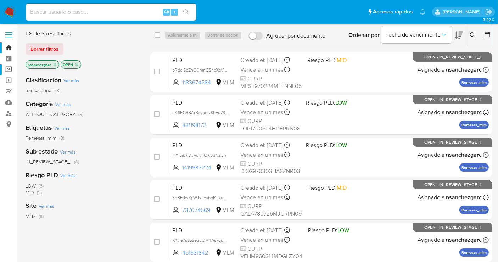
drag, startPoint x: 0, startPoint y: 0, endPoint x: 7, endPoint y: 70, distance: 69.9
click at [7, 70] on label "Screening" at bounding box center [42, 69] width 84 height 11
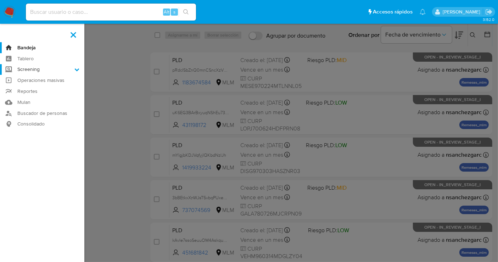
click at [0, 0] on input "Screening" at bounding box center [0, 0] width 0 height 0
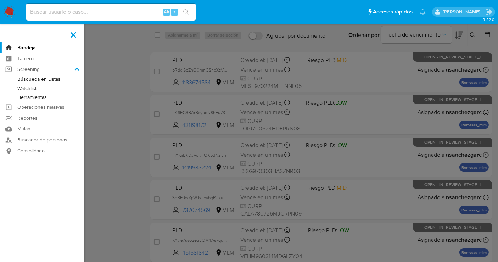
click at [38, 95] on link "Herramientas" at bounding box center [42, 97] width 84 height 9
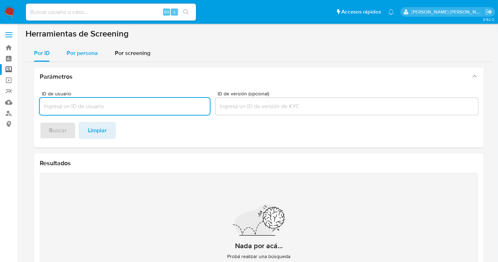
click at [79, 51] on span "Por persona" at bounding box center [82, 53] width 31 height 8
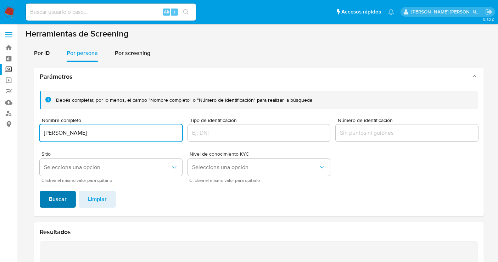
type input "ABELARDO GONZALEZ SANCHEZ"
click at [59, 199] on span "Buscar" at bounding box center [58, 199] width 18 height 16
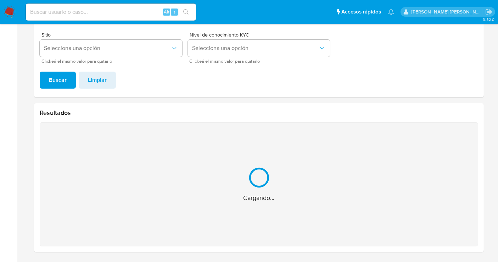
scroll to position [6, 0]
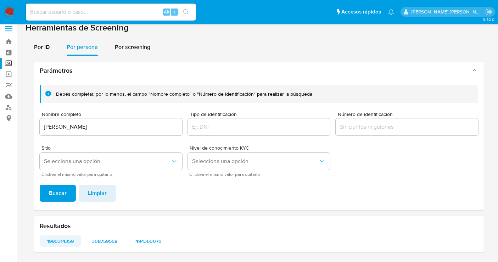
click at [68, 238] on span "1990314359" at bounding box center [61, 241] width 32 height 10
click at [118, 239] on span "308759558" at bounding box center [105, 241] width 32 height 10
click at [152, 238] on span "494360070" at bounding box center [149, 241] width 32 height 10
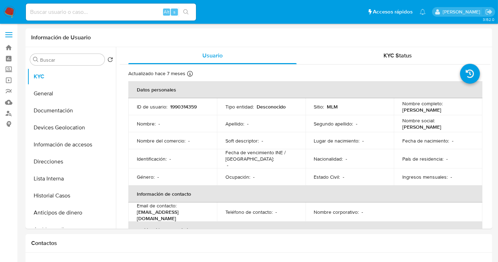
select select "10"
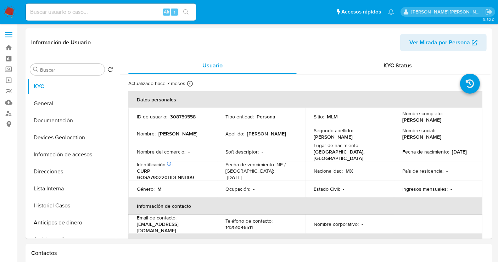
select select "10"
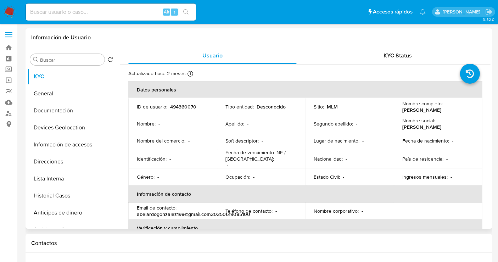
select select "10"
